Goal: Transaction & Acquisition: Purchase product/service

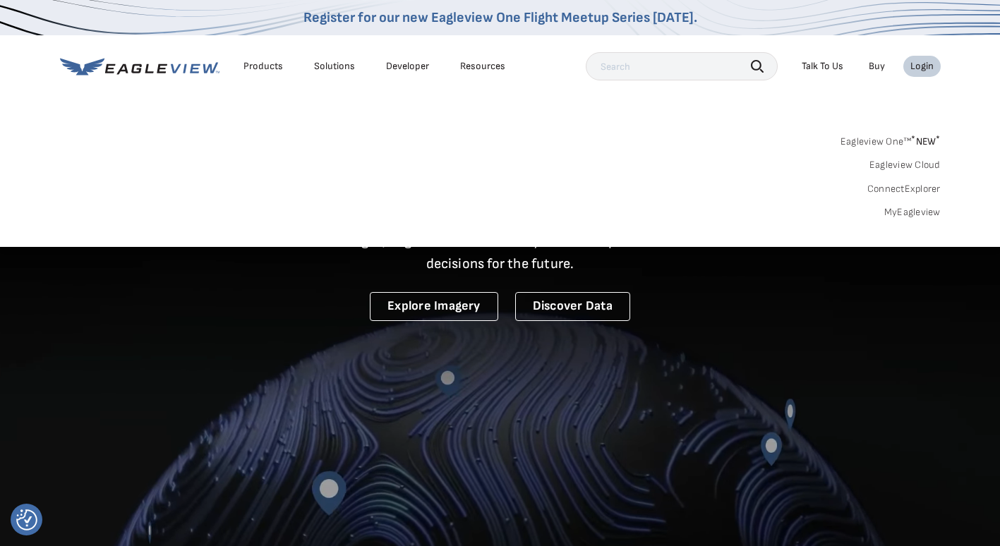
click at [914, 215] on link "MyEagleview" at bounding box center [913, 212] width 56 height 13
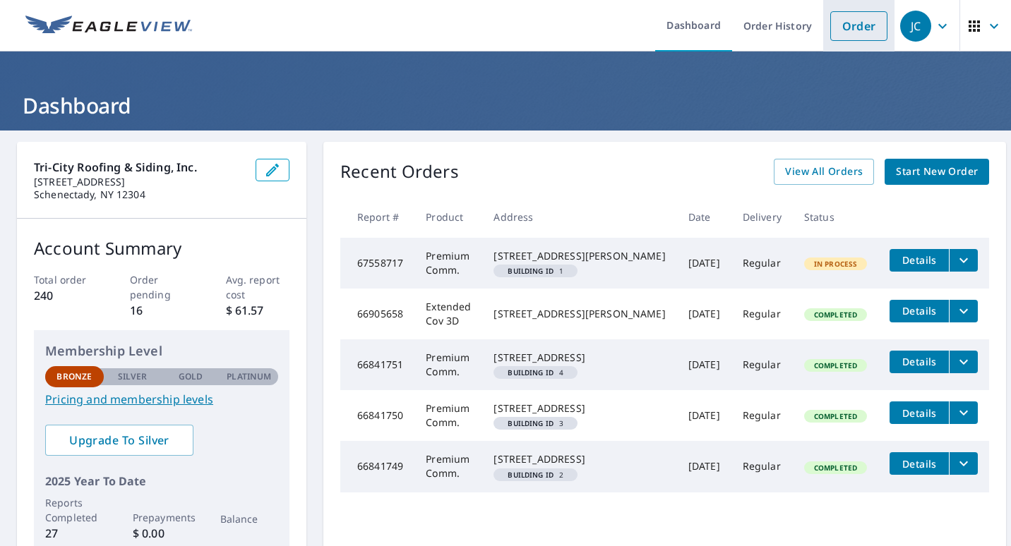
click at [850, 28] on link "Order" at bounding box center [858, 26] width 57 height 30
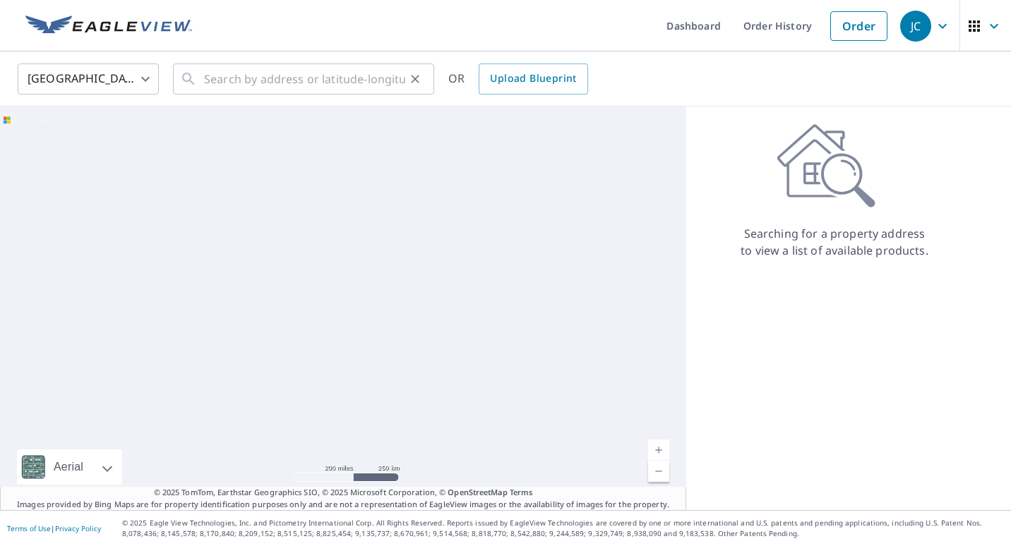
click at [416, 83] on icon "Clear" at bounding box center [415, 79] width 14 height 14
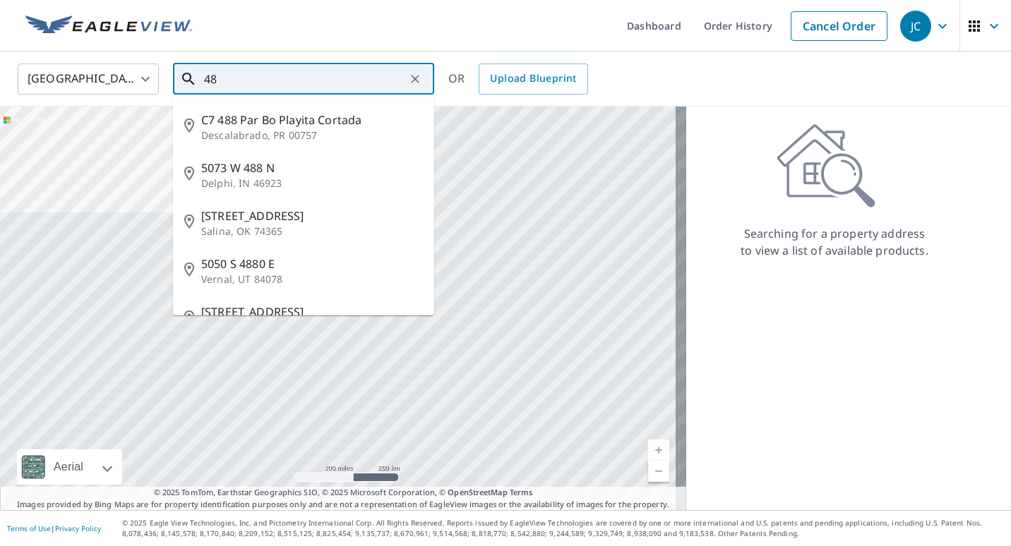
type input "4"
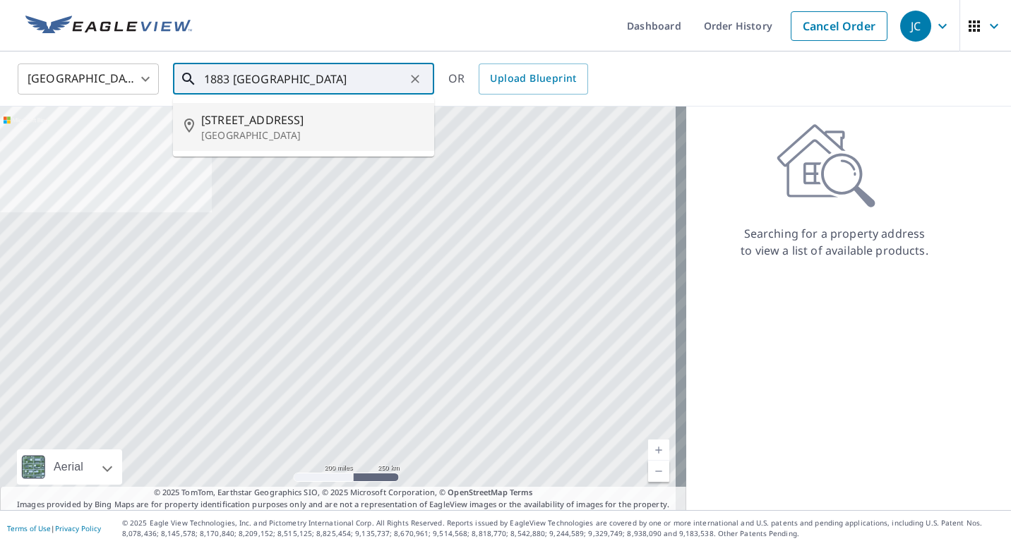
click at [253, 142] on p "[GEOGRAPHIC_DATA]" at bounding box center [312, 135] width 222 height 14
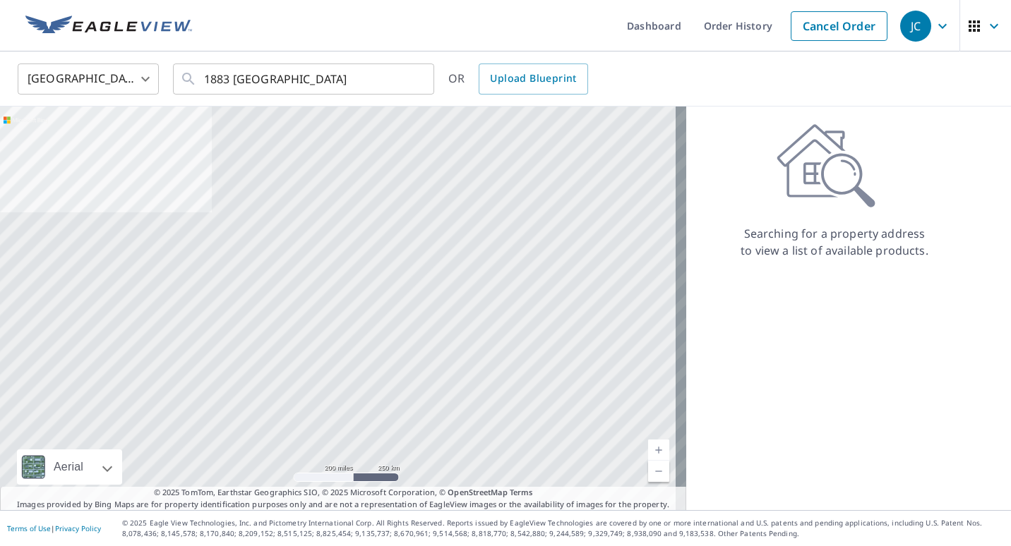
type input "1883 Western Ave Albany, NY 12203"
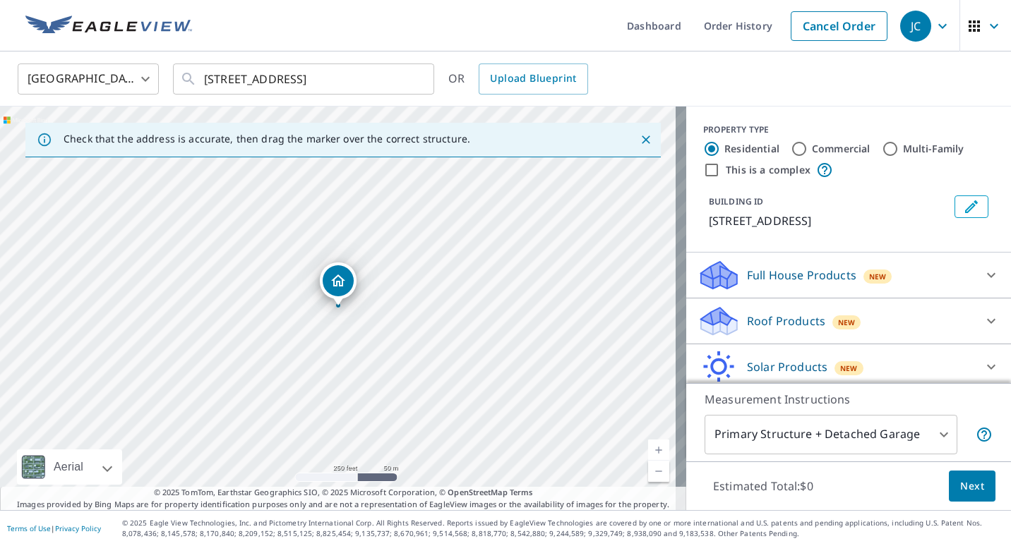
click at [789, 316] on p "Roof Products" at bounding box center [786, 321] width 78 height 17
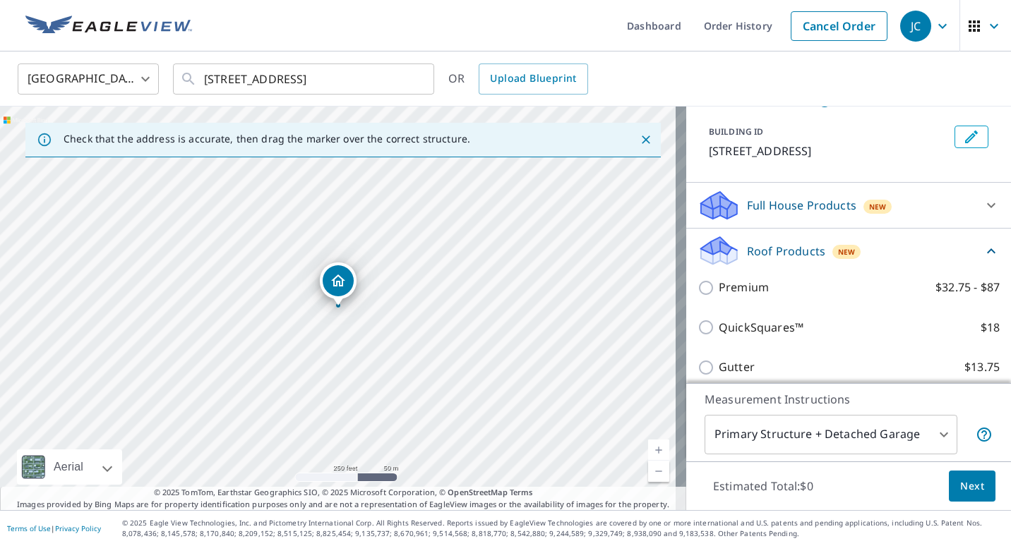
scroll to position [71, 0]
click at [795, 295] on label "Premium $32.75 - $87" at bounding box center [859, 287] width 281 height 18
click at [719, 295] on input "Premium $32.75 - $87" at bounding box center [707, 287] width 21 height 17
checkbox input "true"
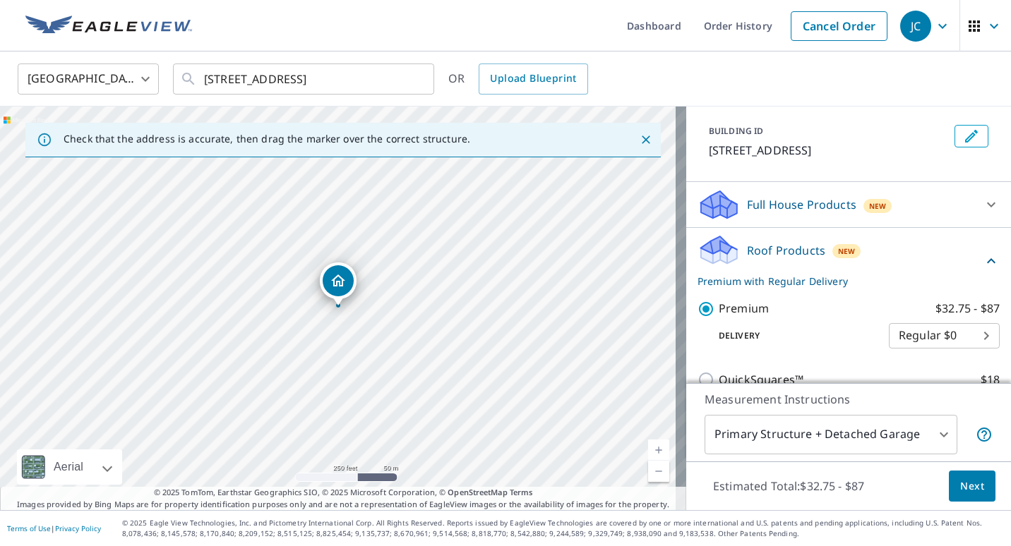
click at [967, 487] on span "Next" at bounding box center [972, 487] width 24 height 18
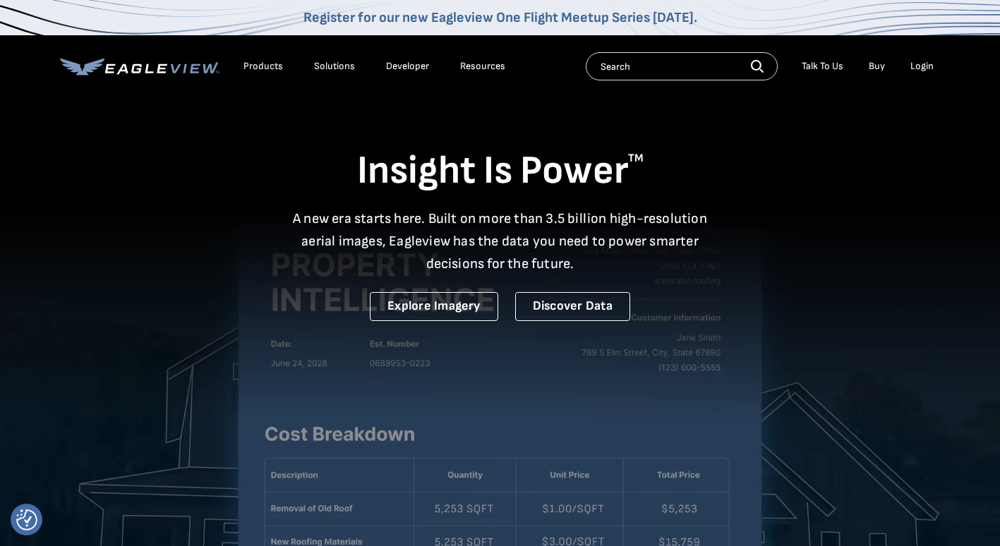
click at [932, 65] on div "Login" at bounding box center [922, 66] width 23 height 13
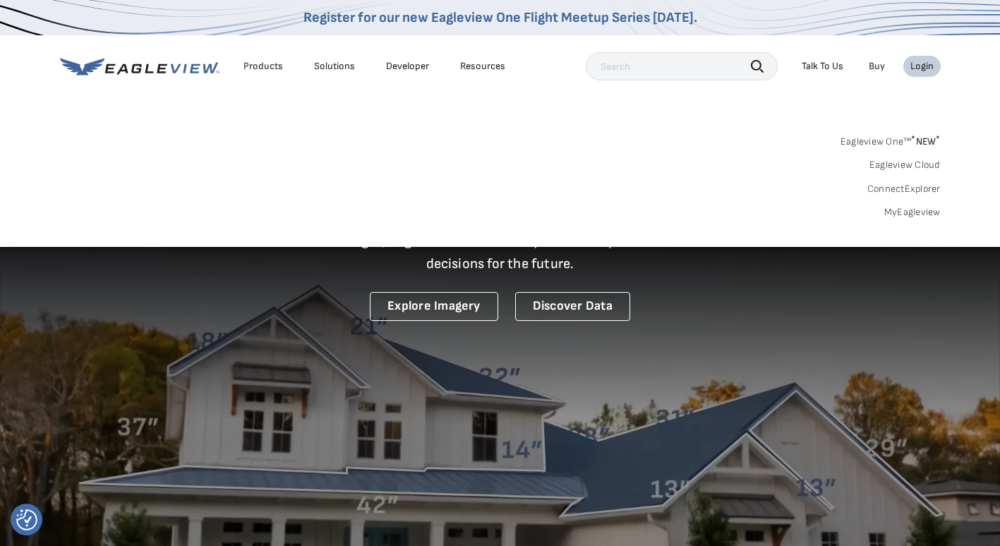
click at [916, 206] on link "MyEagleview" at bounding box center [913, 212] width 56 height 13
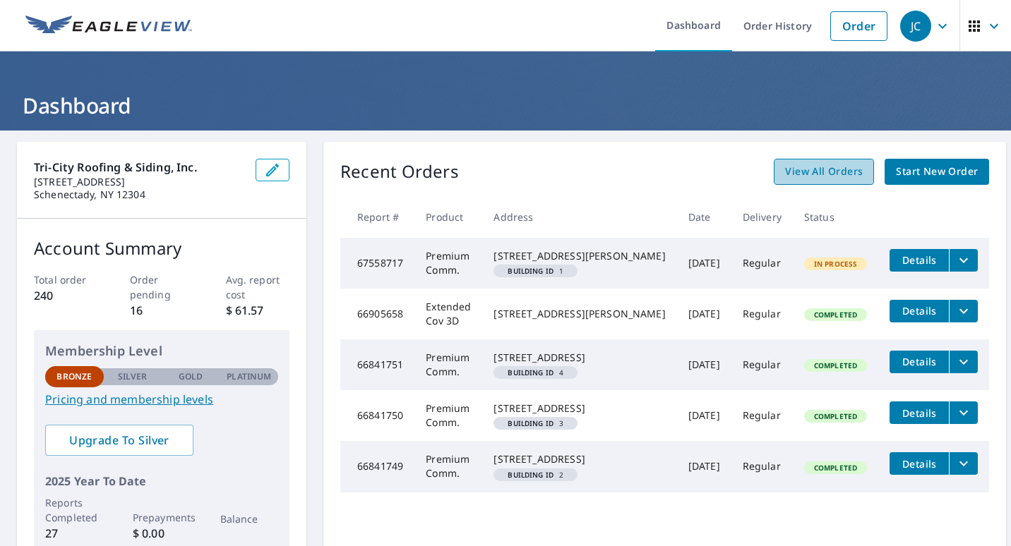
click at [835, 170] on span "View All Orders" at bounding box center [824, 172] width 78 height 18
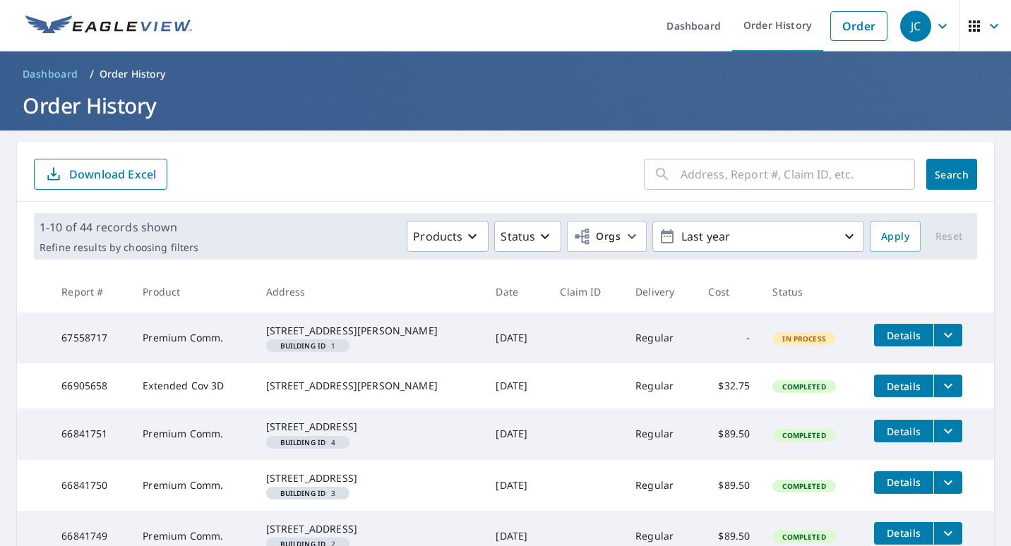
click at [484, 292] on th "Date" at bounding box center [516, 292] width 64 height 42
click at [868, 22] on link "Order" at bounding box center [858, 26] width 57 height 30
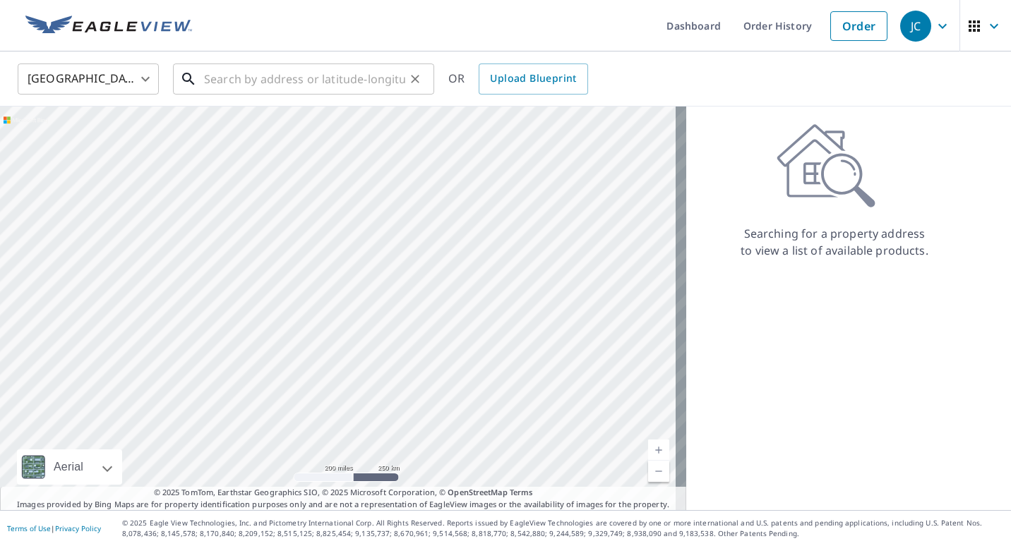
click at [359, 83] on input "text" at bounding box center [304, 79] width 201 height 40
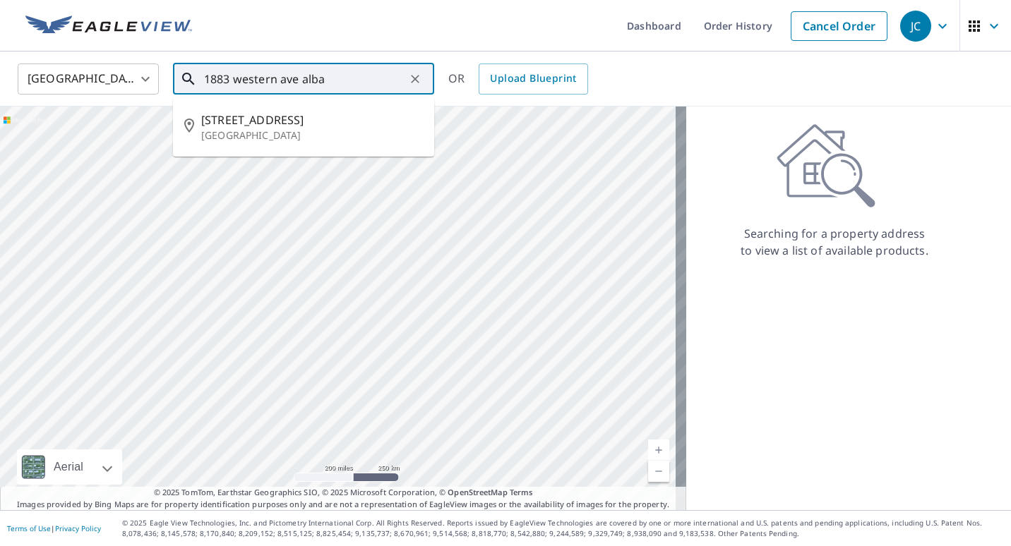
click at [359, 74] on input "1883 western ave alba" at bounding box center [304, 79] width 201 height 40
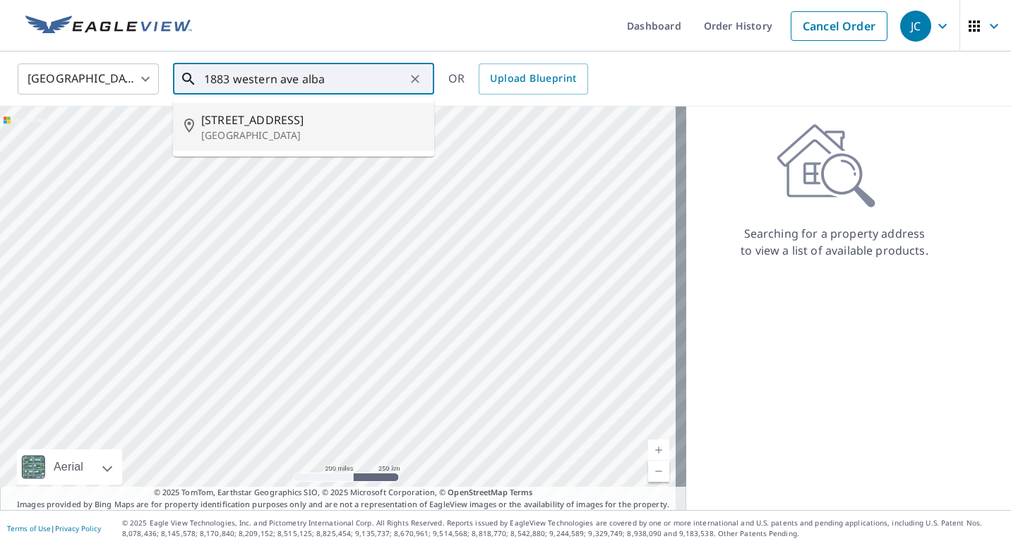
click at [283, 121] on span "1883 Western Ave" at bounding box center [312, 120] width 222 height 17
type input "1883 Western Ave Albany, NY 12203"
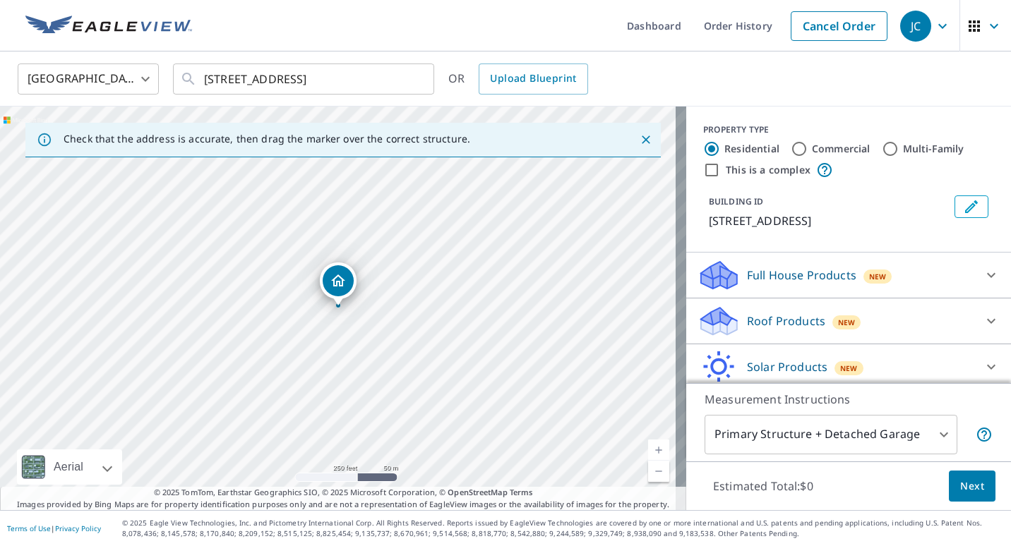
click at [795, 311] on div "Roof Products New" at bounding box center [835, 321] width 277 height 33
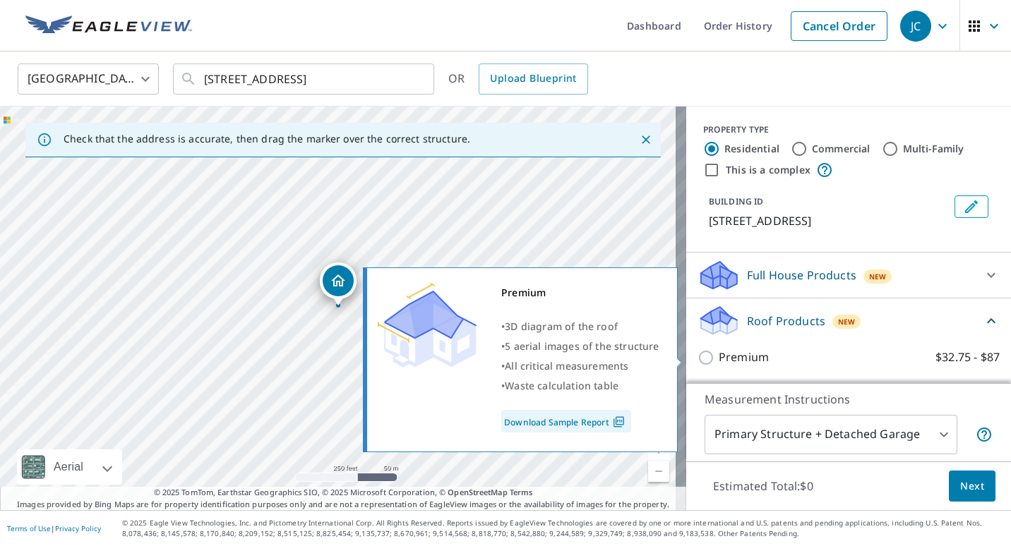
click at [734, 356] on p "Premium" at bounding box center [744, 358] width 50 height 18
click at [719, 356] on input "Premium $32.75 - $87" at bounding box center [707, 357] width 21 height 17
checkbox input "true"
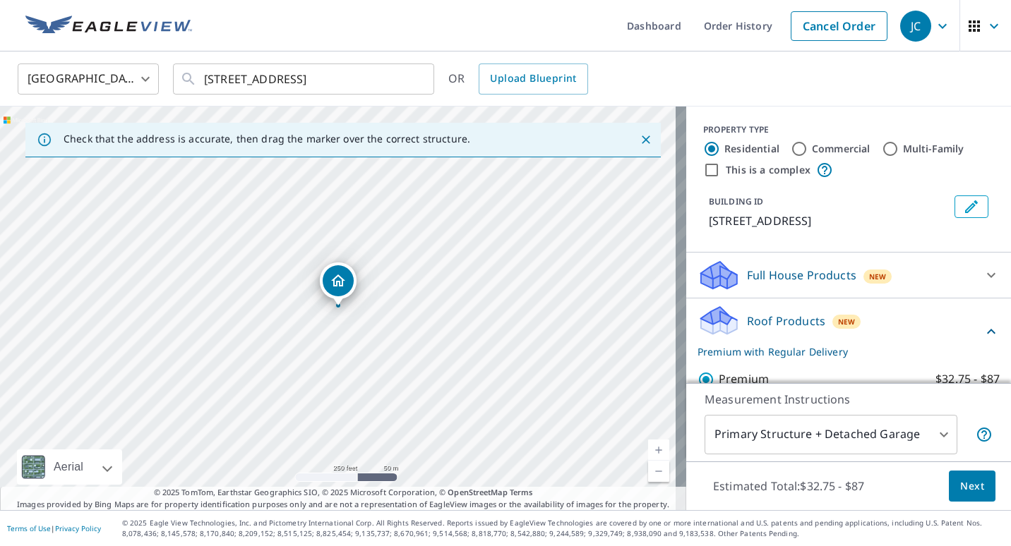
scroll to position [212, 0]
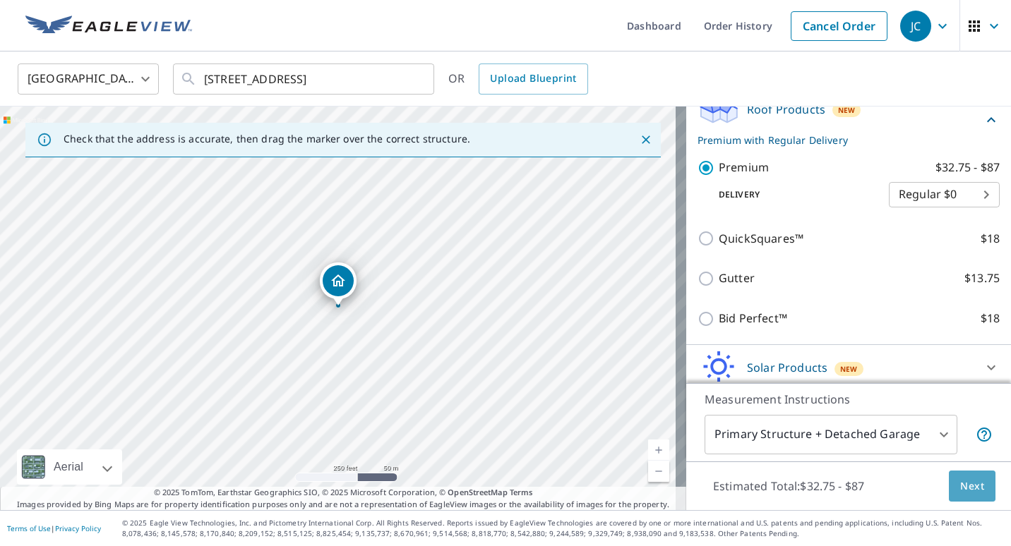
click at [957, 497] on button "Next" at bounding box center [972, 487] width 47 height 32
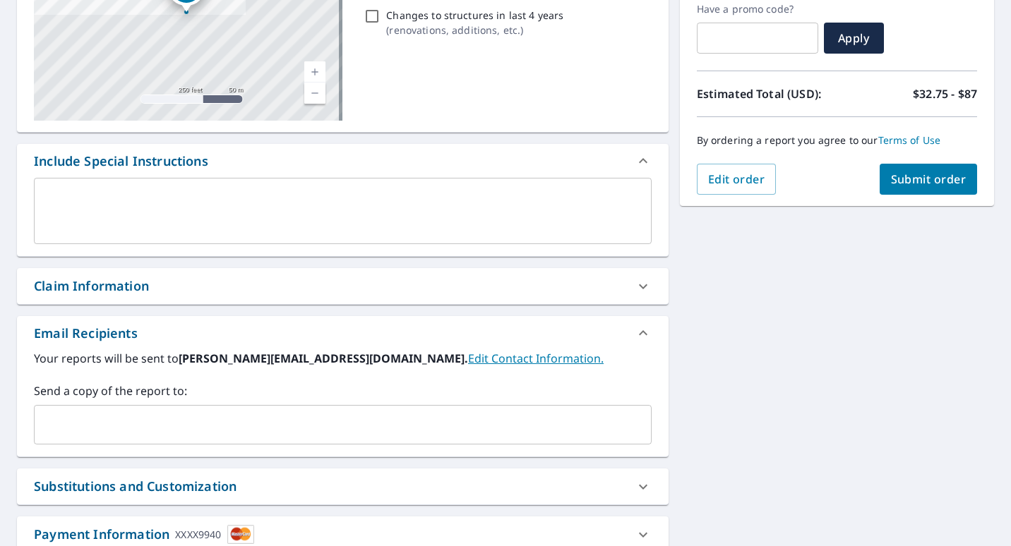
scroll to position [60, 0]
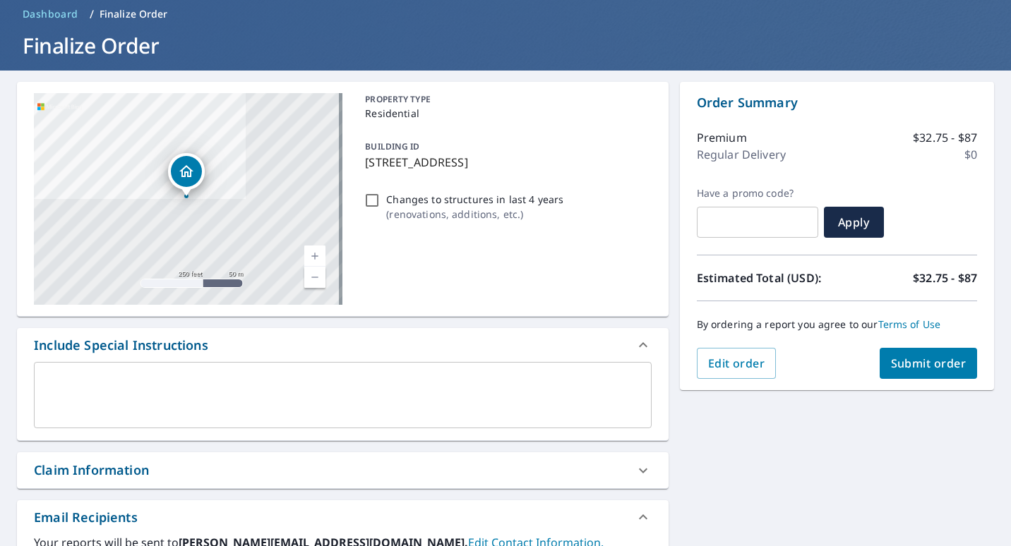
click at [930, 359] on span "Submit order" at bounding box center [929, 364] width 76 height 16
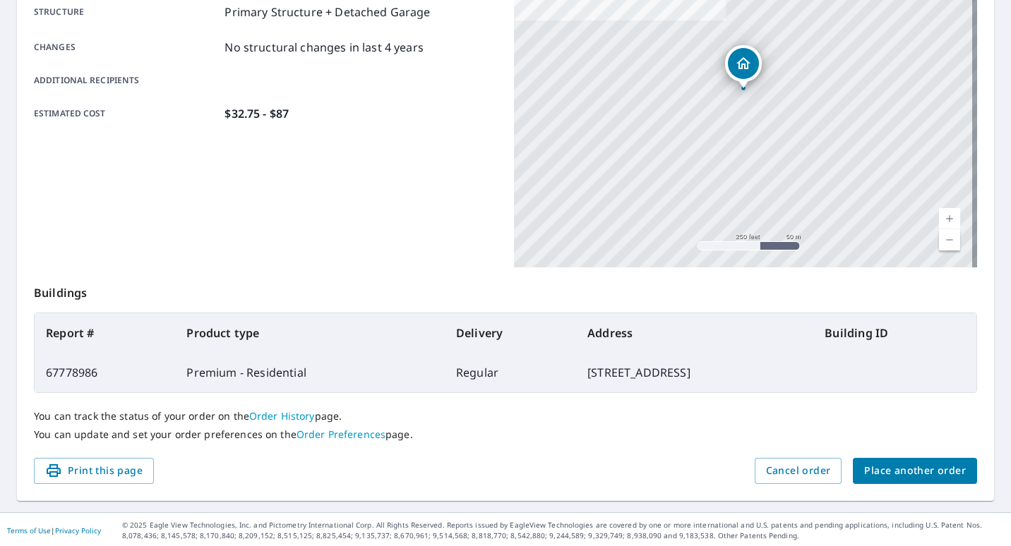
scroll to position [284, 0]
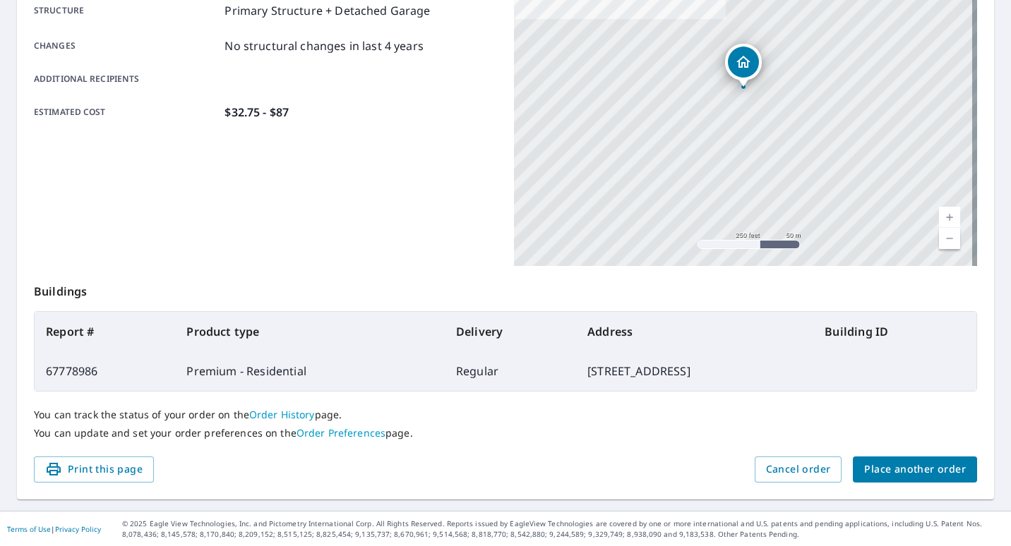
click at [901, 461] on span "Place another order" at bounding box center [915, 470] width 102 height 18
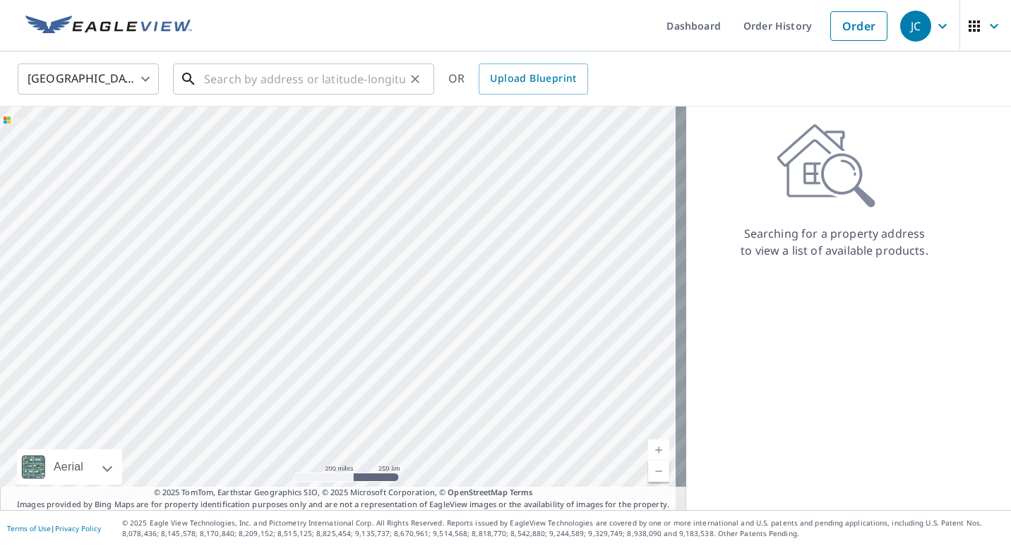
click at [304, 82] on input "text" at bounding box center [304, 79] width 201 height 40
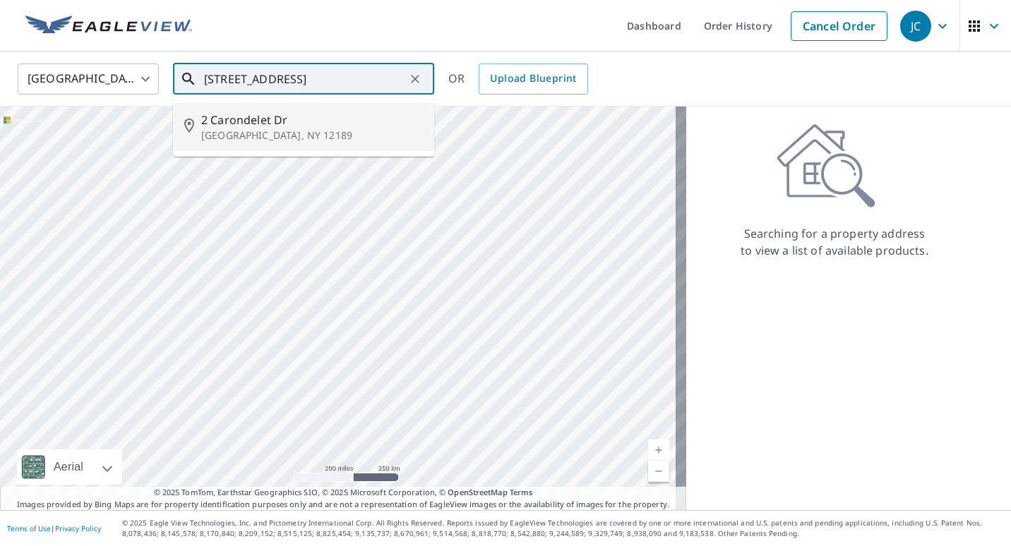
click at [248, 131] on p "Watervliet, NY 12189" at bounding box center [312, 135] width 222 height 14
type input "2 Carondelet Dr Watervliet, NY 12189"
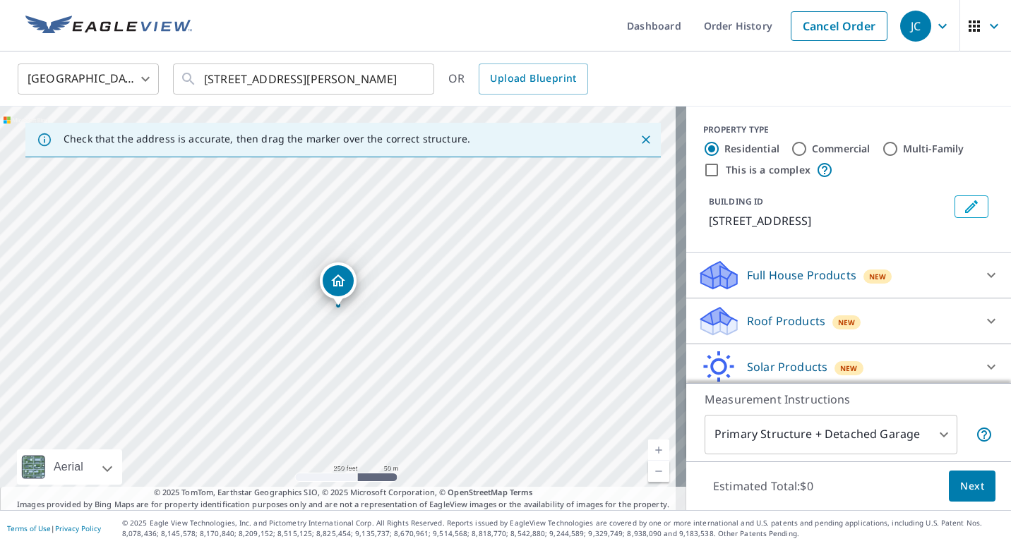
click at [767, 316] on p "Roof Products" at bounding box center [786, 321] width 78 height 17
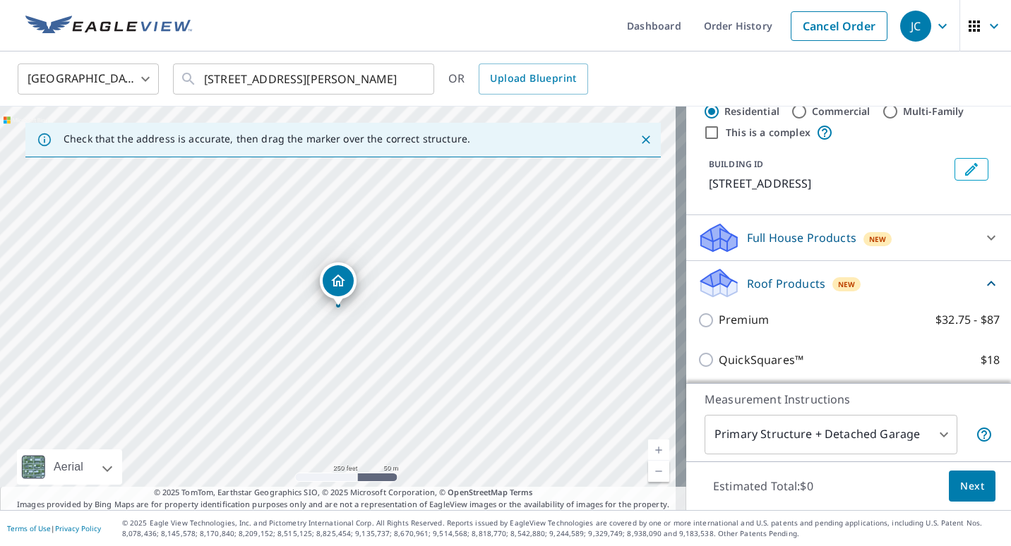
scroll to position [71, 0]
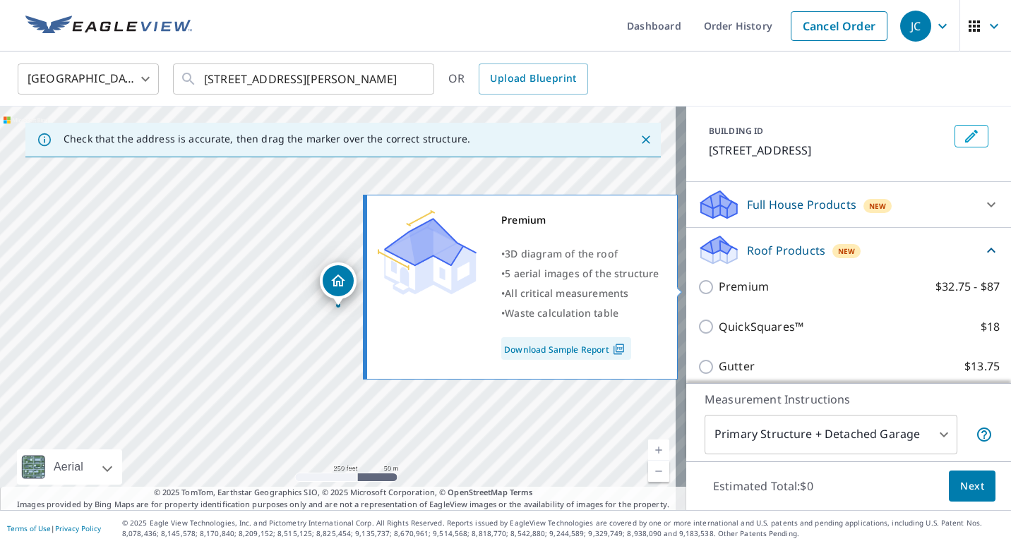
click at [755, 289] on p "Premium" at bounding box center [744, 287] width 50 height 18
click at [719, 289] on input "Premium $32.75 - $87" at bounding box center [707, 287] width 21 height 17
checkbox input "true"
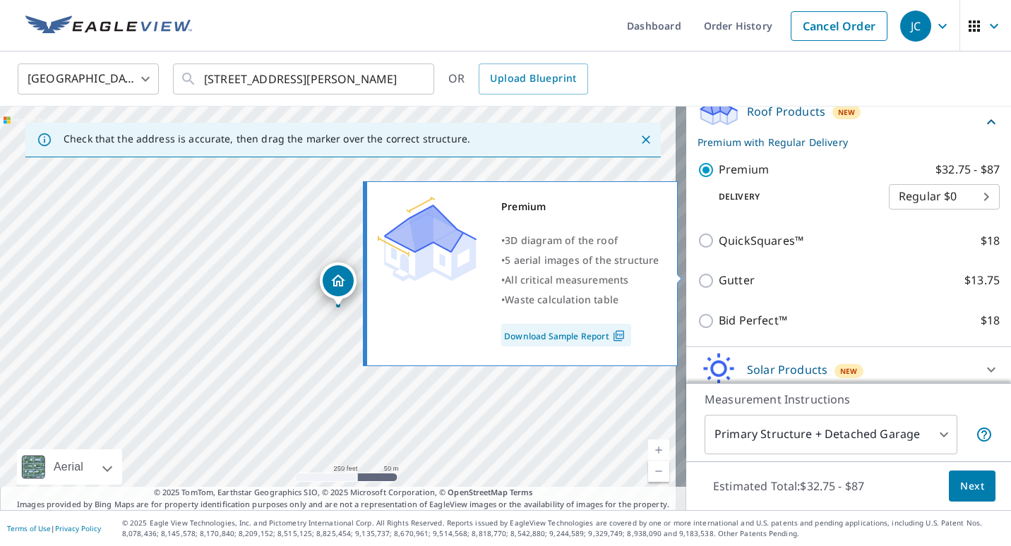
scroll to position [212, 0]
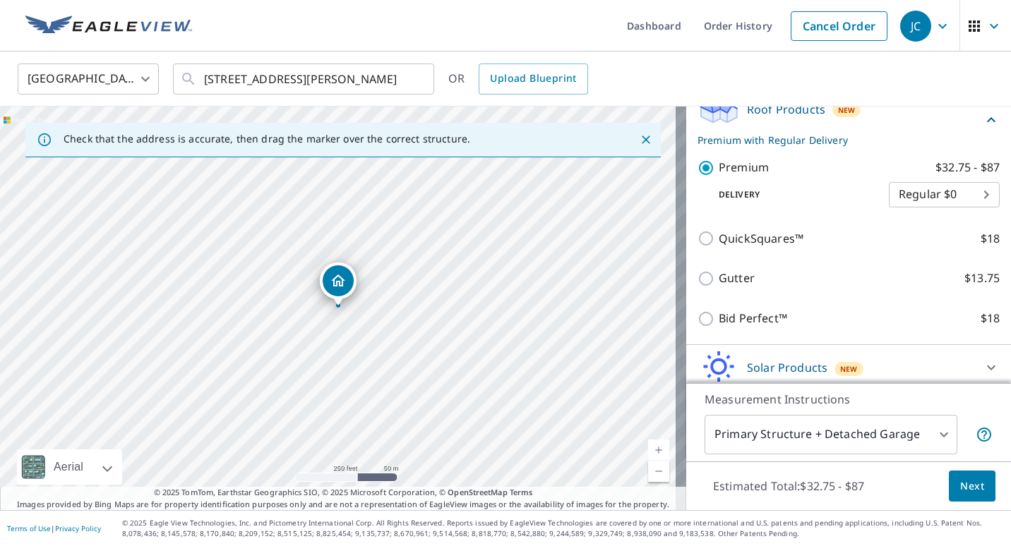
click at [980, 479] on button "Next" at bounding box center [972, 487] width 47 height 32
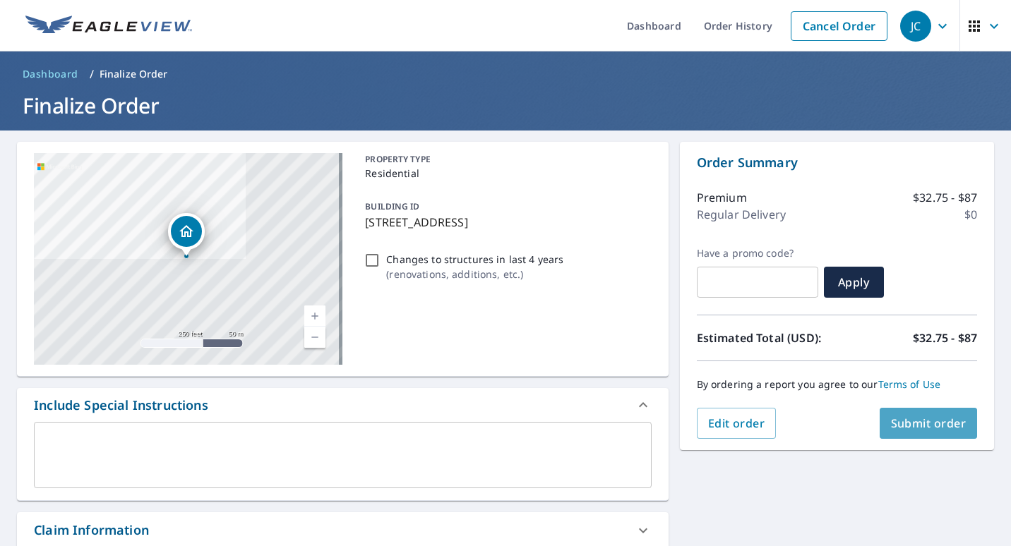
click at [893, 430] on span "Submit order" at bounding box center [929, 424] width 76 height 16
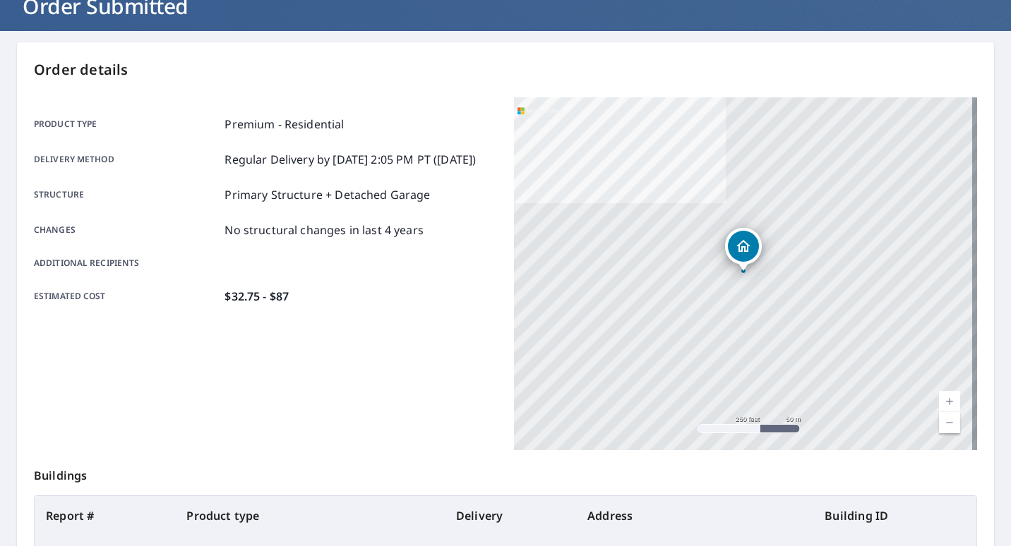
scroll to position [284, 0]
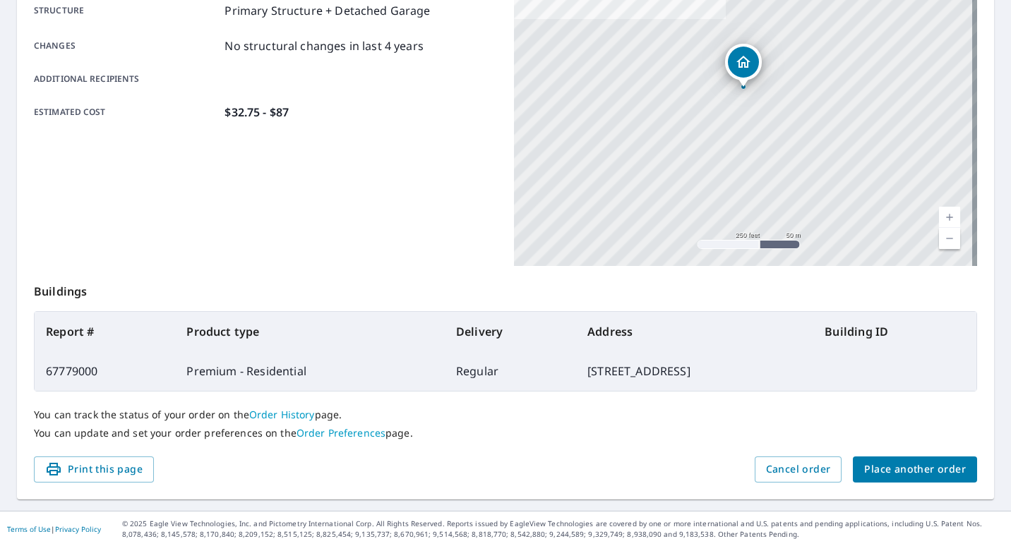
click at [466, 448] on div "You can track the status of your order on the Order History page. You can updat…" at bounding box center [505, 424] width 943 height 65
click at [885, 476] on span "Place another order" at bounding box center [915, 470] width 102 height 18
